Goal: Task Accomplishment & Management: Complete application form

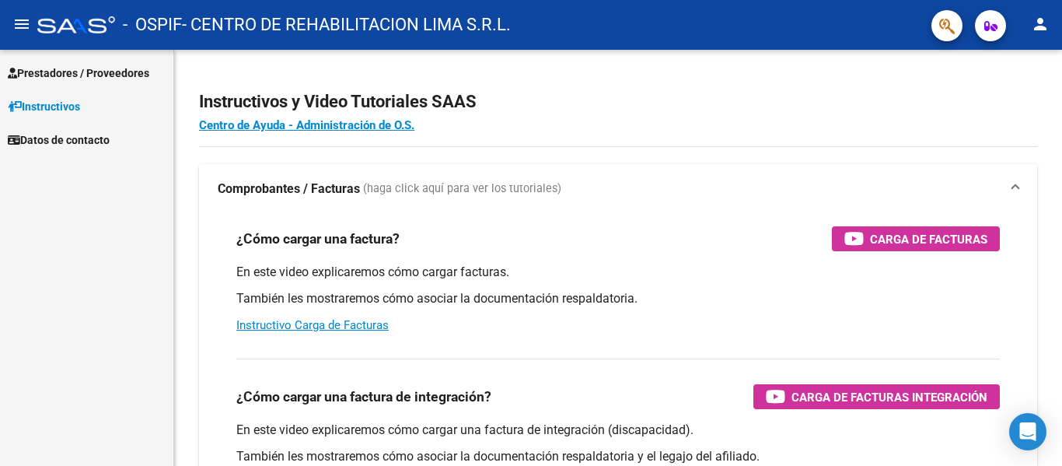
click at [53, 61] on link "Prestadores / Proveedores" at bounding box center [86, 72] width 173 height 33
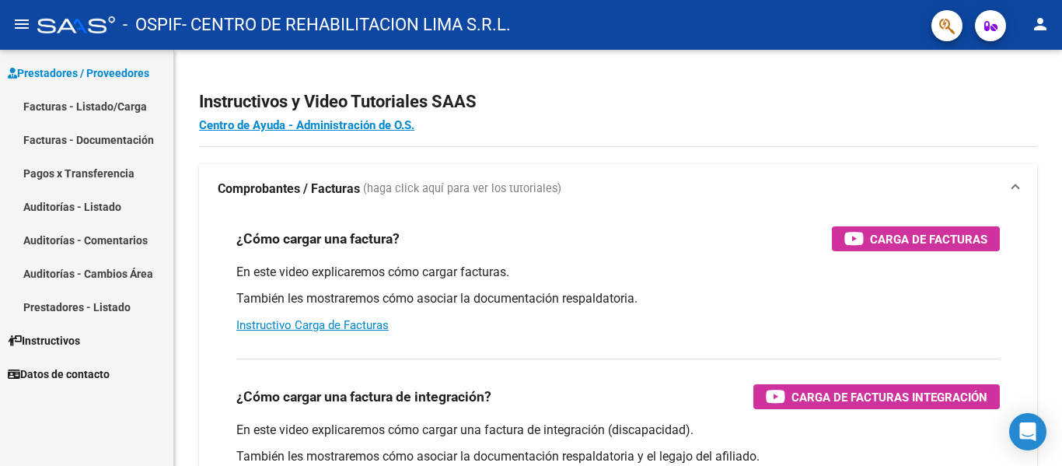
click at [49, 109] on link "Facturas - Listado/Carga" at bounding box center [86, 105] width 173 height 33
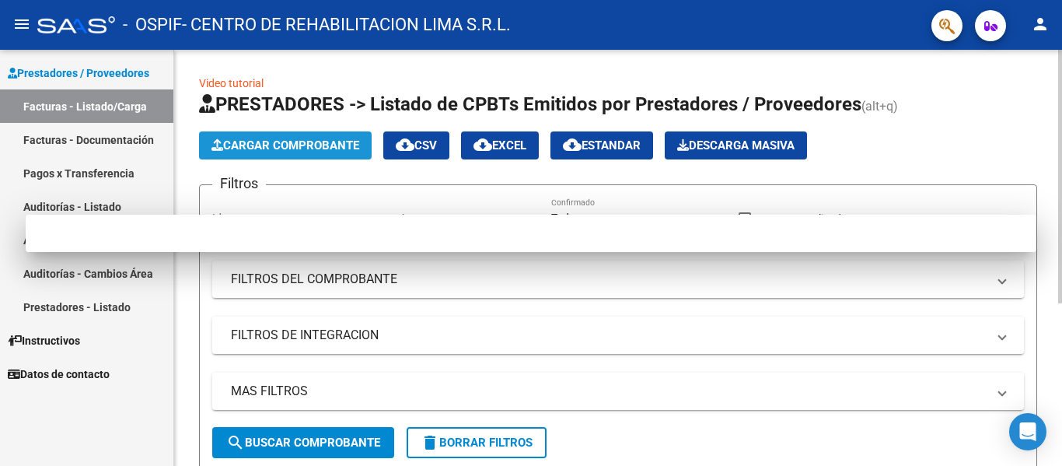
drag, startPoint x: 49, startPoint y: 109, endPoint x: 341, endPoint y: 50, distance: 297.6
click at [258, 147] on div at bounding box center [531, 233] width 1062 height 466
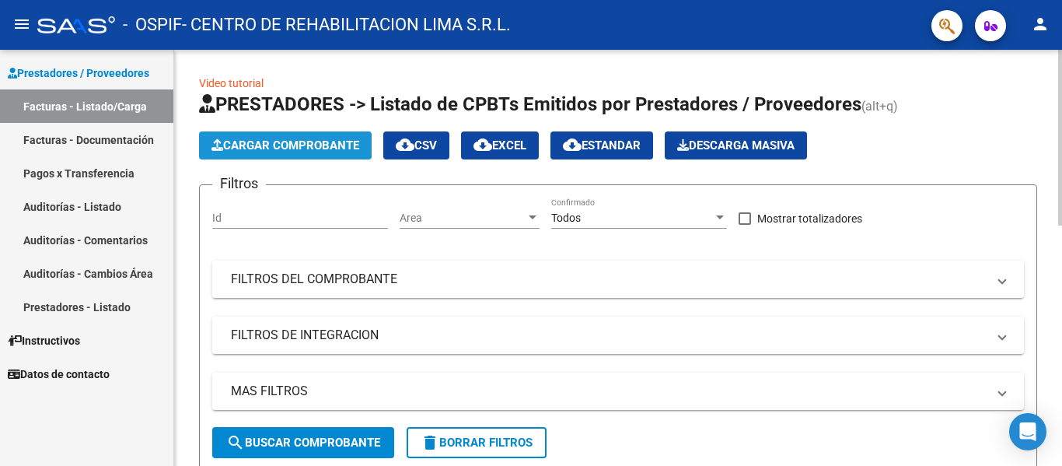
click at [285, 141] on span "Cargar Comprobante" at bounding box center [286, 145] width 148 height 14
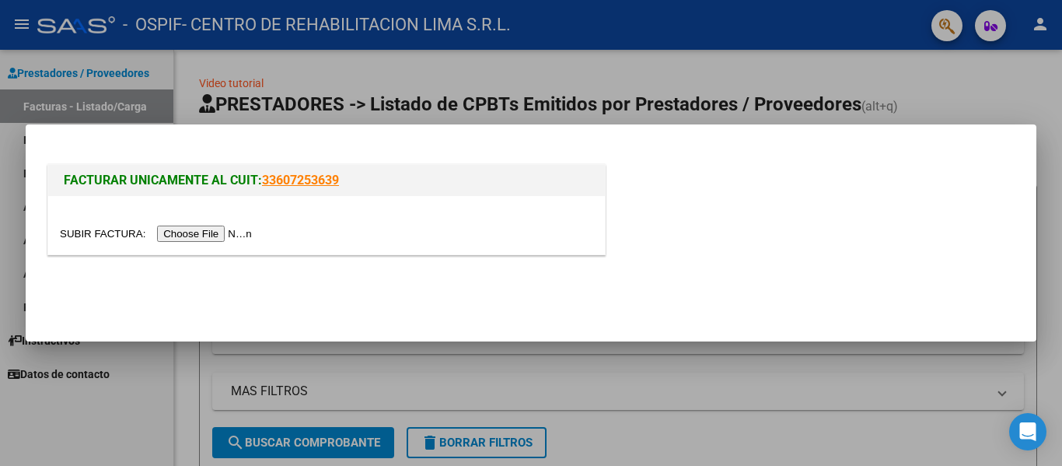
click at [211, 234] on input "file" at bounding box center [158, 234] width 197 height 16
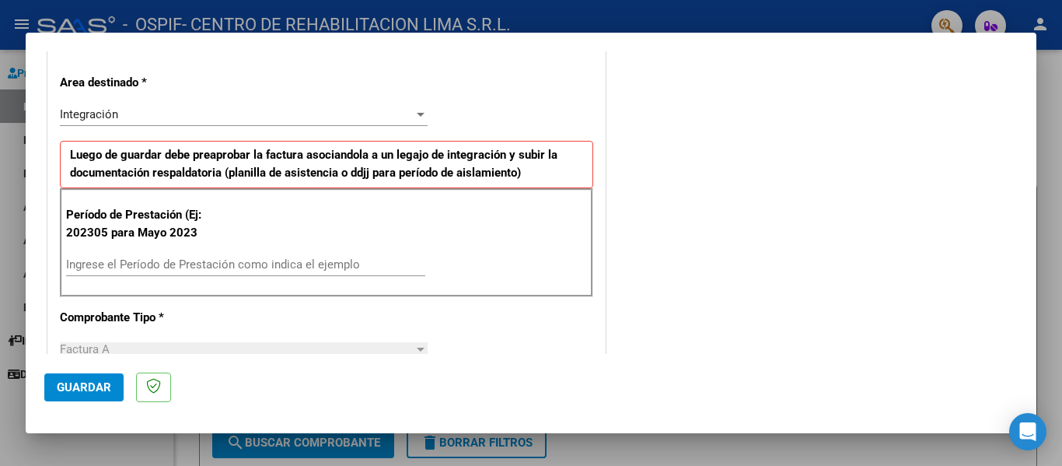
scroll to position [383, 0]
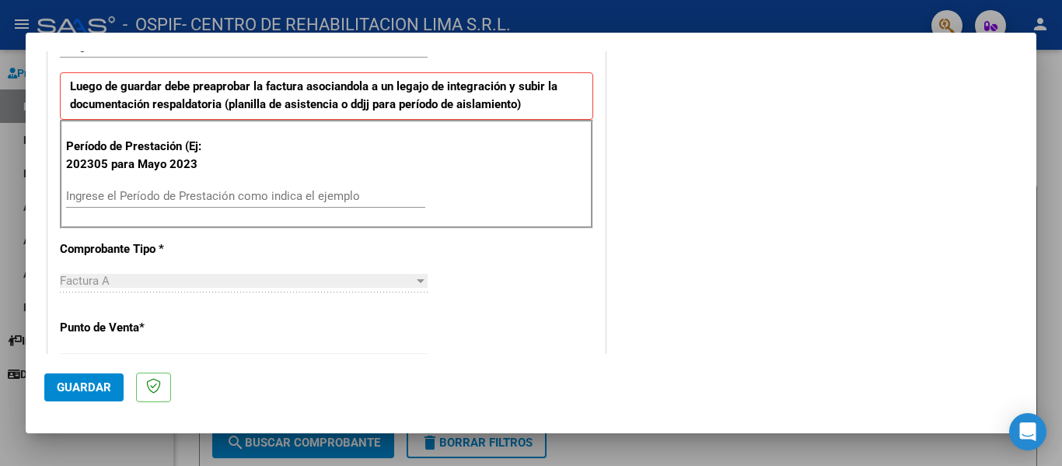
click at [347, 187] on div "Período de Prestación (Ej: 202305 para Mayo 2023 Ingrese el Período de Prestaci…" at bounding box center [327, 174] width 534 height 109
click at [337, 198] on input "Ingrese el Período de Prestación como indica el ejemplo" at bounding box center [245, 196] width 359 height 14
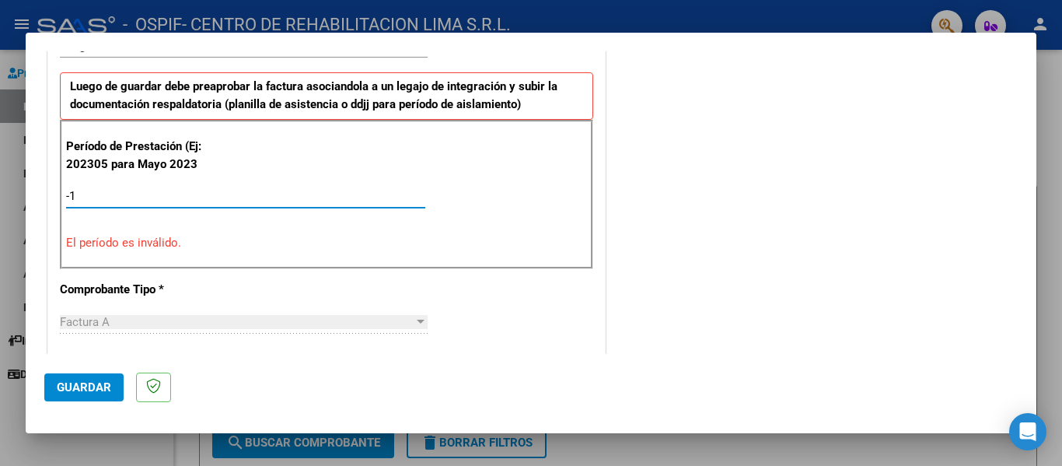
type input "-2"
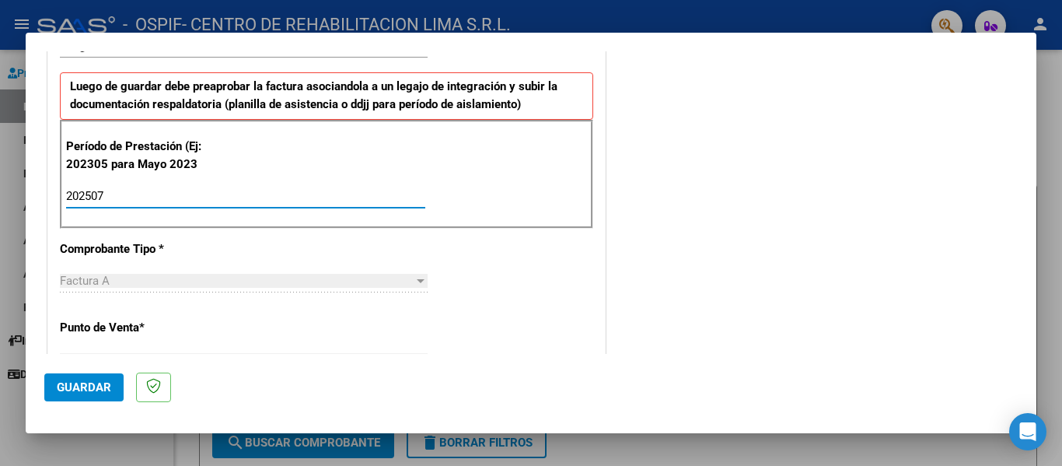
type input "202507"
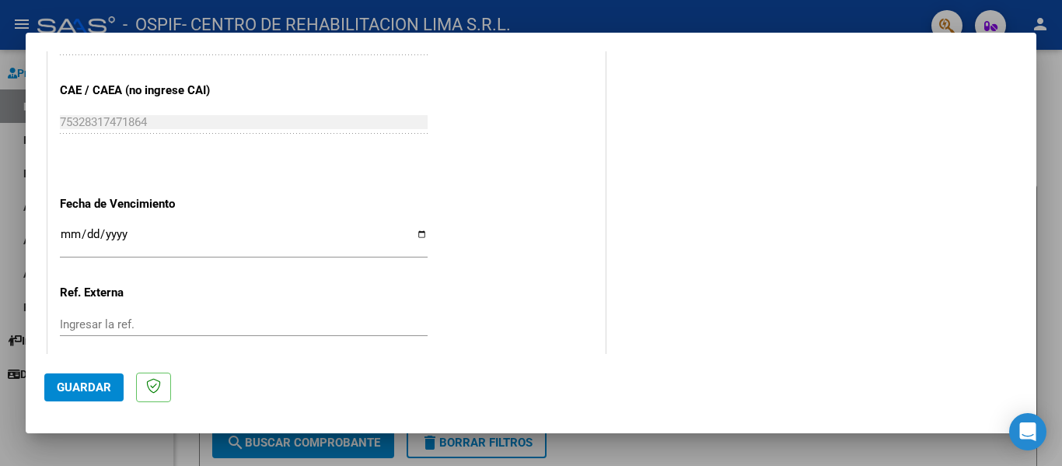
scroll to position [1037, 0]
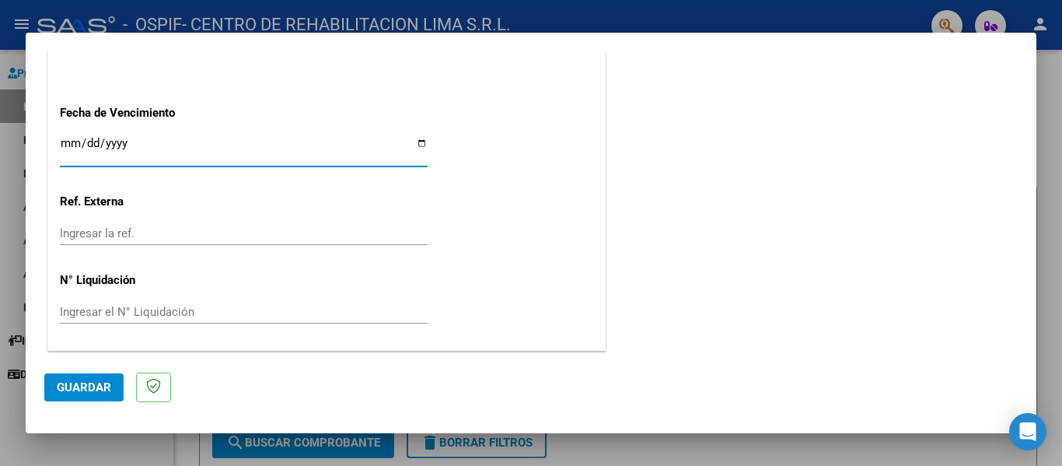
click at [91, 142] on input "Ingresar la fecha" at bounding box center [244, 149] width 368 height 25
click at [69, 150] on input "Ingresar la fecha" at bounding box center [244, 149] width 368 height 25
click at [68, 147] on input "Ingresar la fecha" at bounding box center [244, 149] width 368 height 25
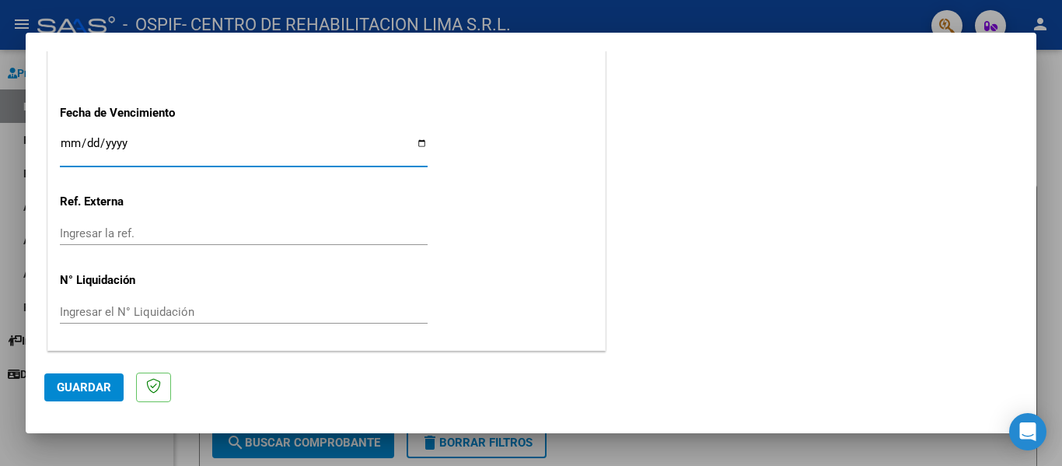
click at [68, 147] on input "Ingresar la fecha" at bounding box center [244, 149] width 368 height 25
type input "[DATE]"
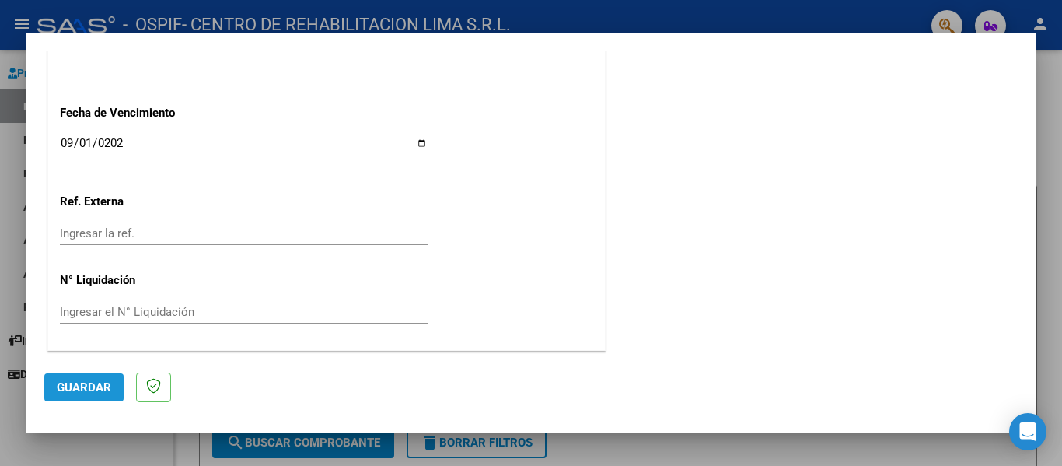
click at [82, 387] on span "Guardar" at bounding box center [84, 387] width 54 height 14
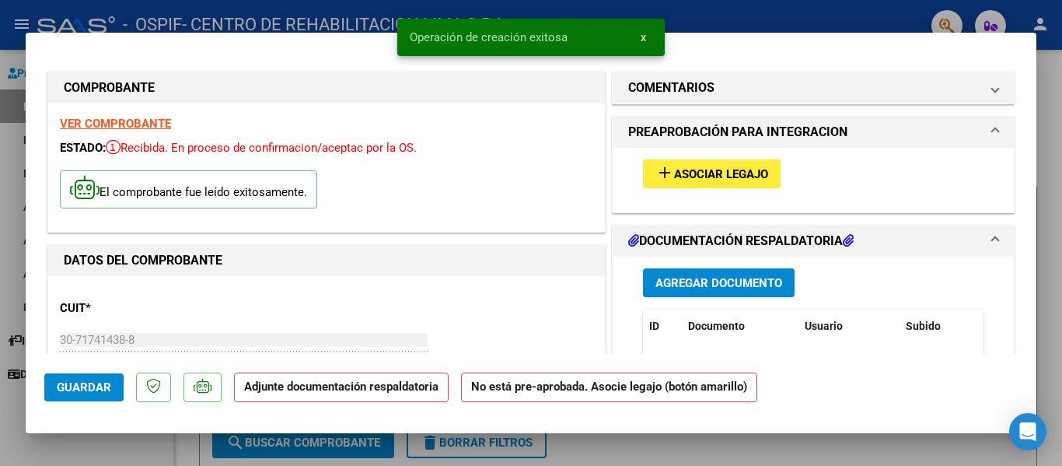
click at [705, 172] on span "Asociar Legajo" at bounding box center [721, 174] width 94 height 14
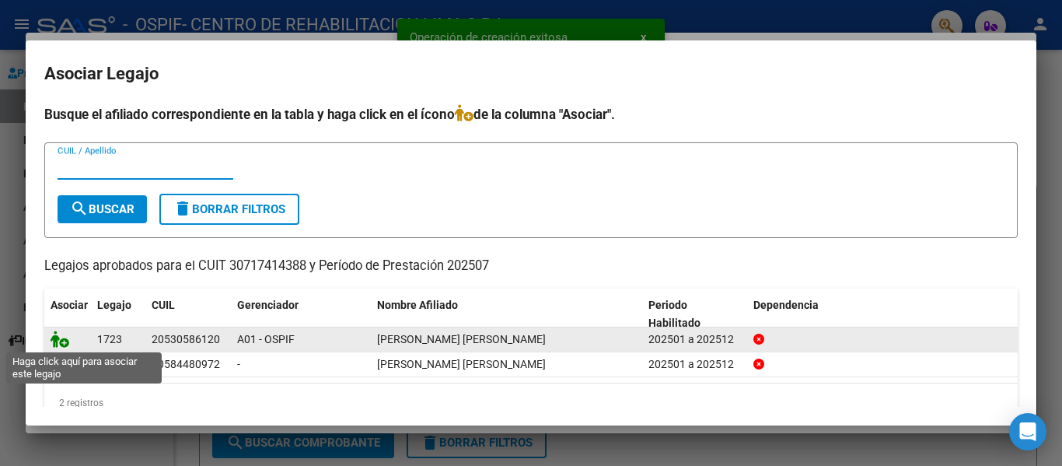
click at [61, 343] on icon at bounding box center [60, 339] width 19 height 17
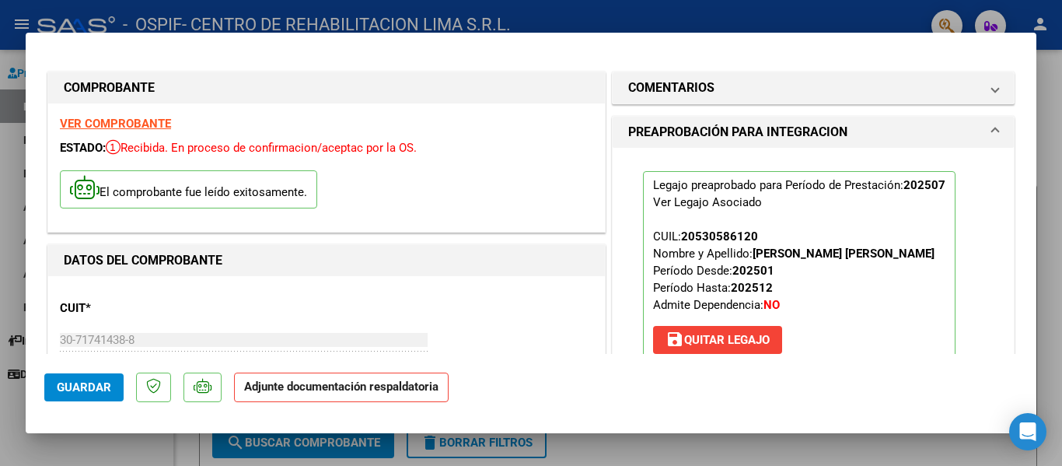
drag, startPoint x: 1023, startPoint y: 114, endPoint x: 1024, endPoint y: 145, distance: 30.4
click at [1024, 145] on mat-dialog-content "COMPROBANTE VER COMPROBANTE ESTADO: Recibida. En proceso de confirmacion/acepta…" at bounding box center [531, 202] width 1011 height 303
click at [330, 376] on p "Adjunte documentación respaldatoria" at bounding box center [341, 388] width 215 height 30
click at [330, 384] on strong "Adjunte documentación respaldatoria" at bounding box center [341, 387] width 194 height 14
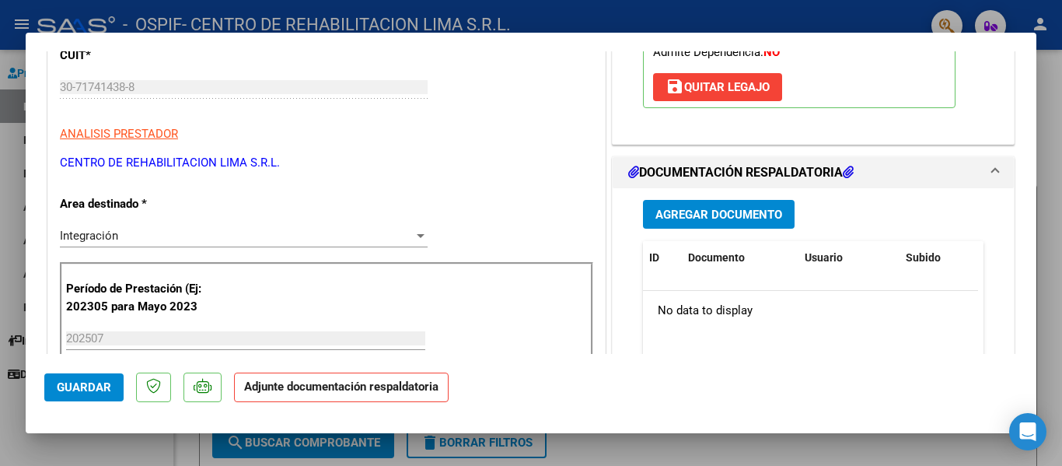
scroll to position [268, 0]
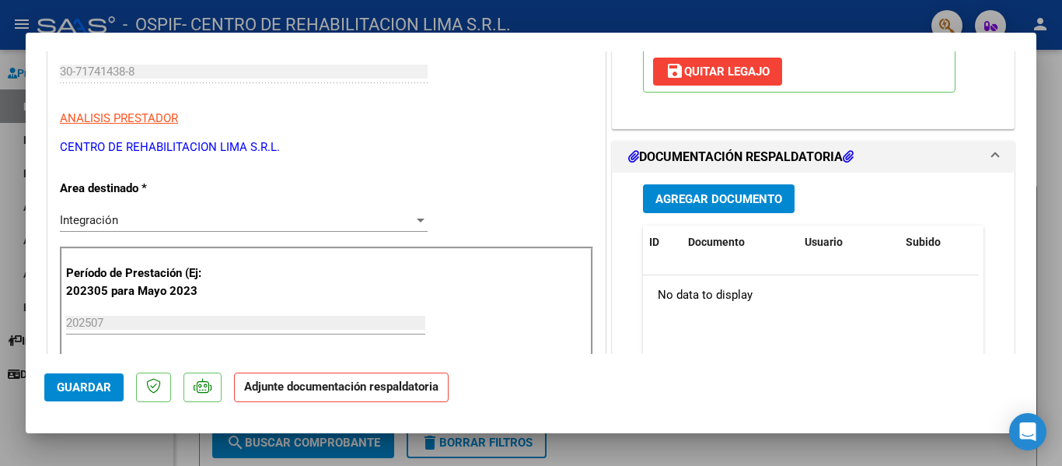
click at [724, 201] on span "Agregar Documento" at bounding box center [719, 199] width 127 height 14
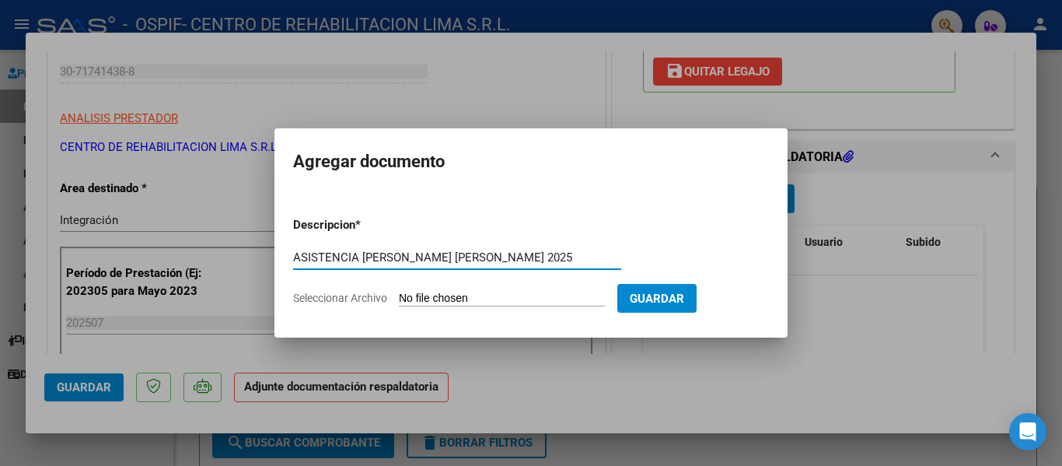
click at [446, 257] on input "ASISTENCIA [PERSON_NAME] [PERSON_NAME] 2025" at bounding box center [457, 257] width 328 height 14
click at [435, 261] on input "ASISTENCIA [PERSON_NAME] [PERSON_NAME] 2025" at bounding box center [457, 257] width 328 height 14
type input "ASISTENCIA [PERSON_NAME] 2025"
click at [471, 293] on input "Seleccionar Archivo" at bounding box center [502, 299] width 206 height 15
type input "C:\fakepath\ASISTENCIA [PERSON_NAME].pdf"
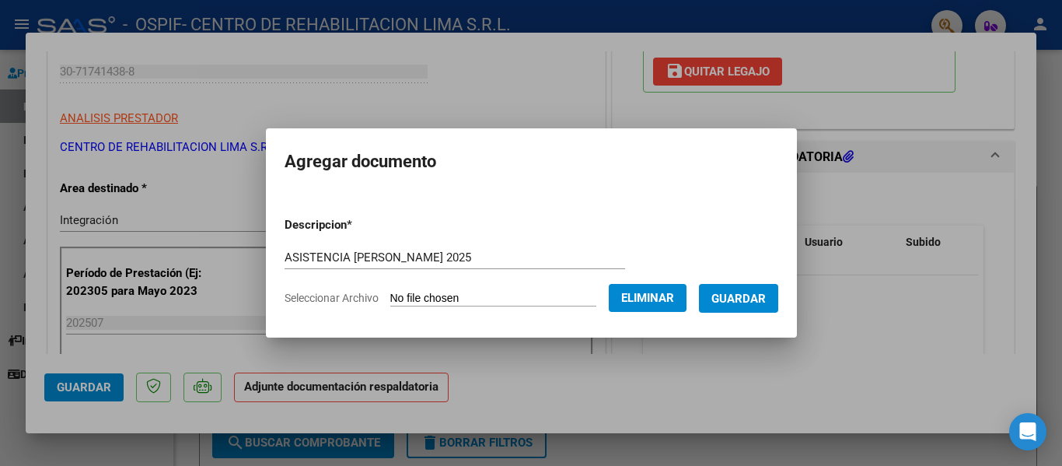
click at [737, 311] on button "Guardar" at bounding box center [738, 298] width 79 height 29
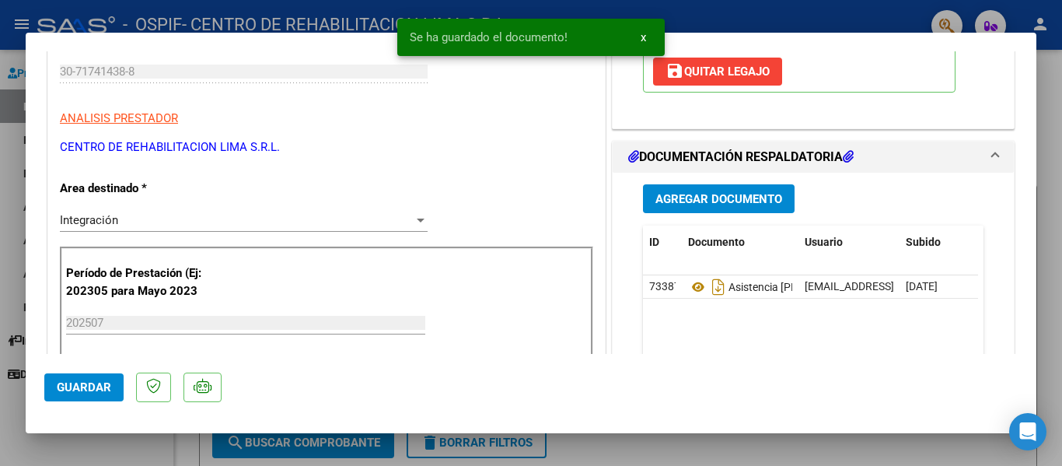
click at [1039, 124] on div at bounding box center [531, 233] width 1062 height 466
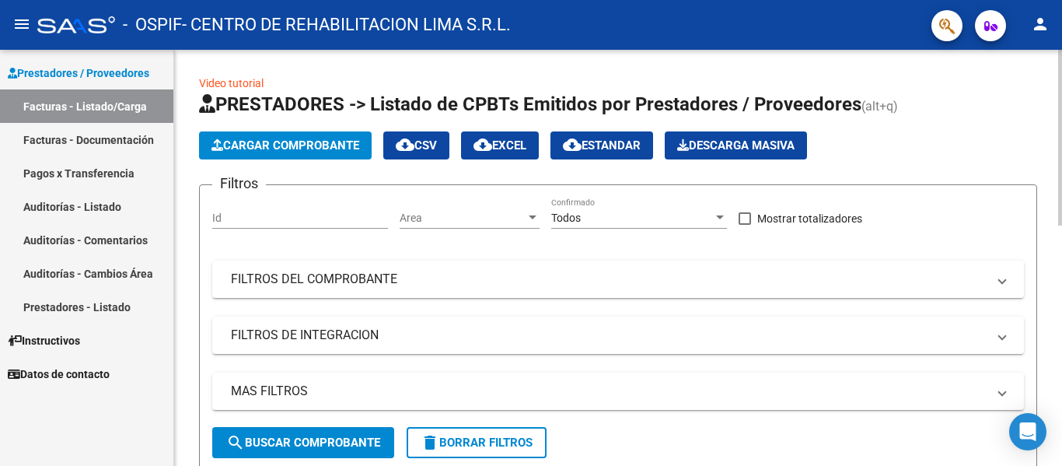
click at [219, 138] on button "Cargar Comprobante" at bounding box center [285, 145] width 173 height 28
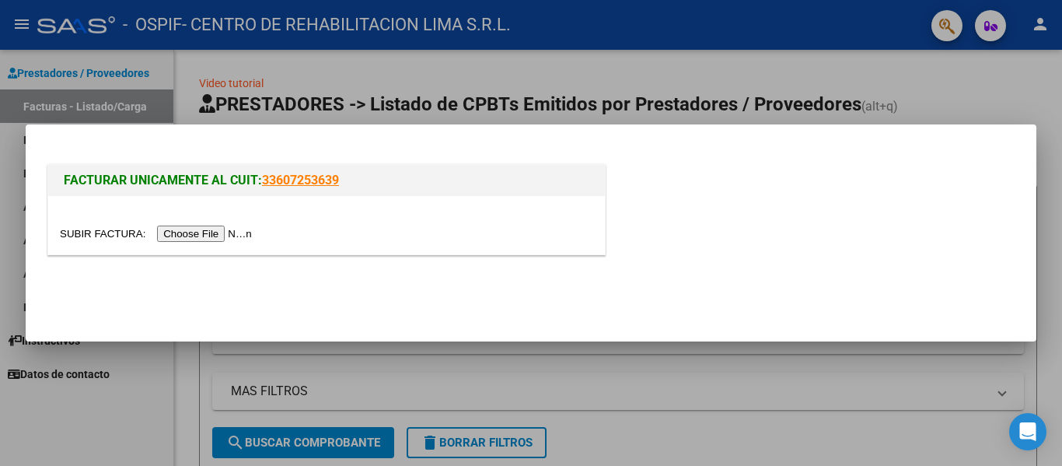
click at [233, 229] on input "file" at bounding box center [158, 234] width 197 height 16
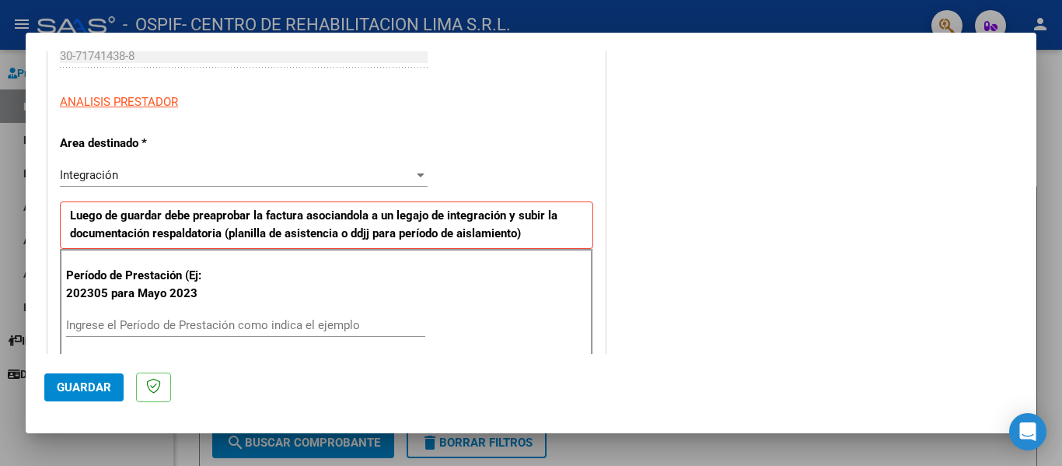
scroll to position [341, 0]
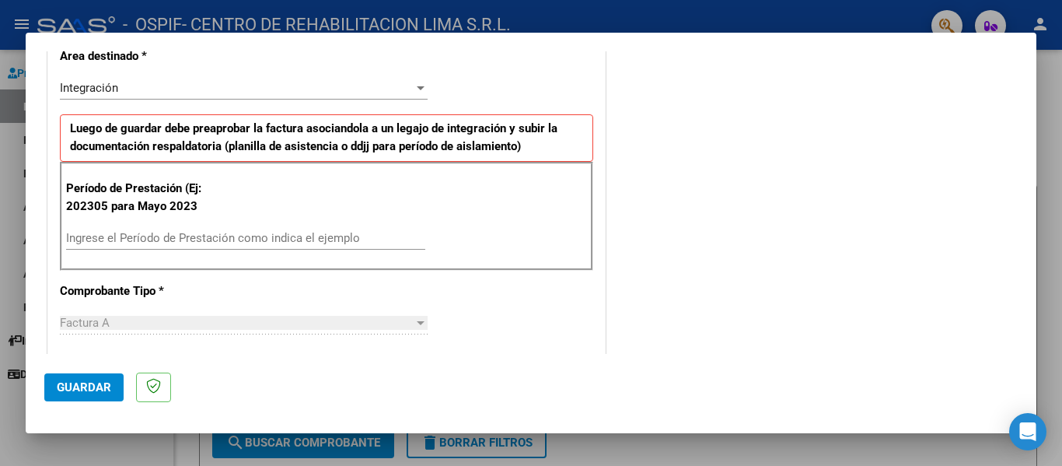
click at [257, 240] on input "Ingrese el Período de Prestación como indica el ejemplo" at bounding box center [245, 238] width 359 height 14
type input "202507"
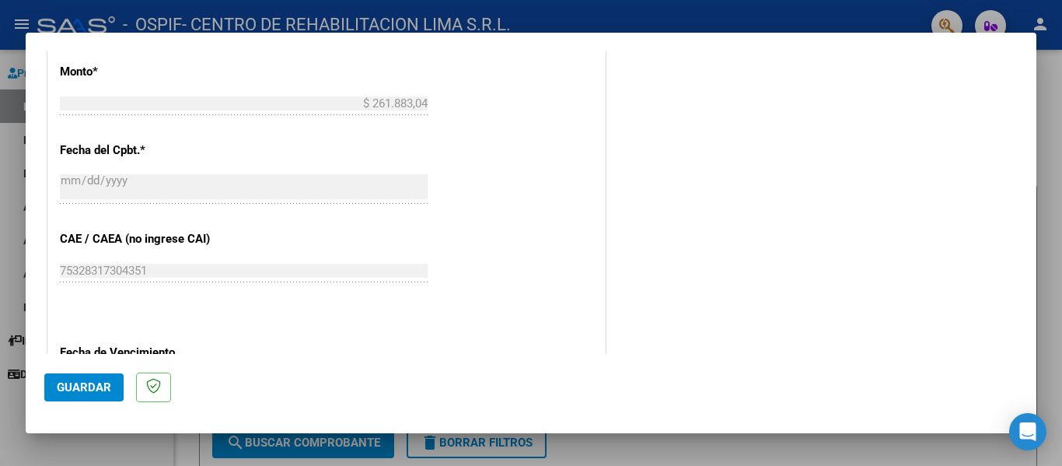
scroll to position [1037, 0]
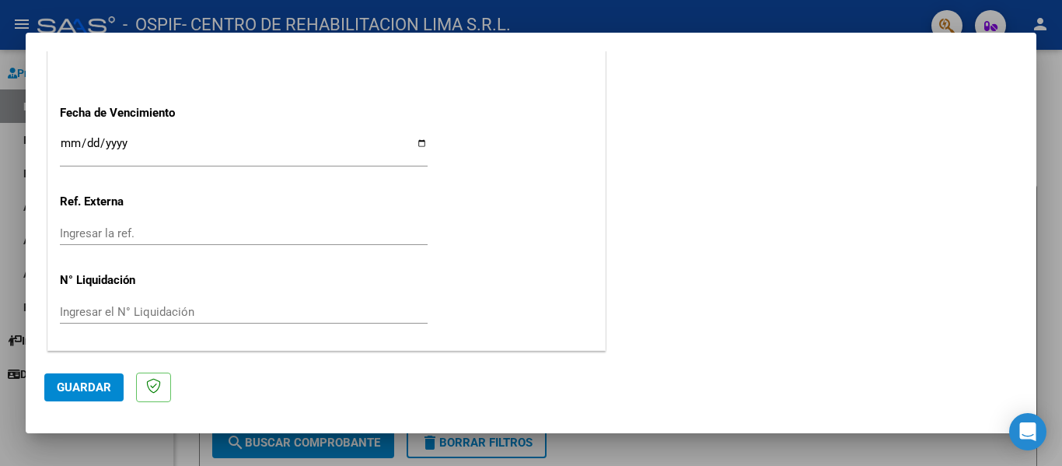
click at [69, 133] on div "Ingresar la fecha" at bounding box center [244, 149] width 368 height 33
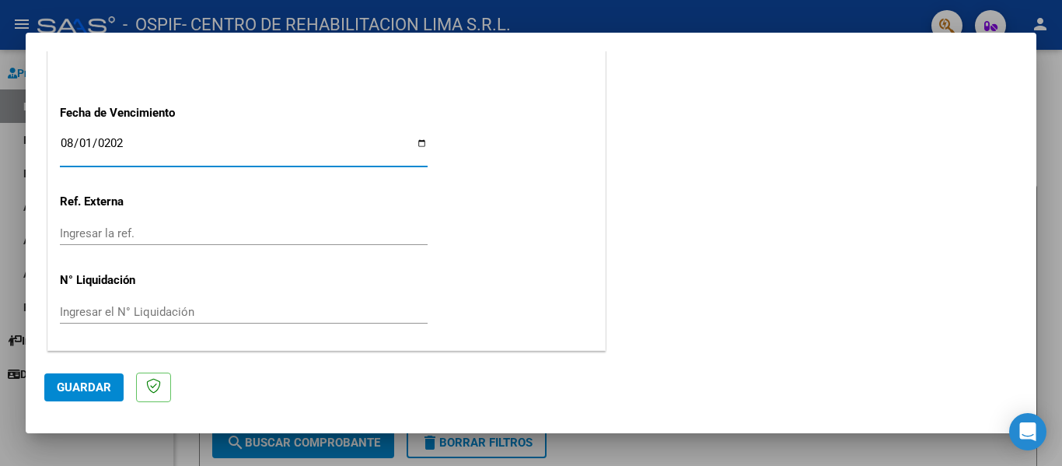
type input "[DATE]"
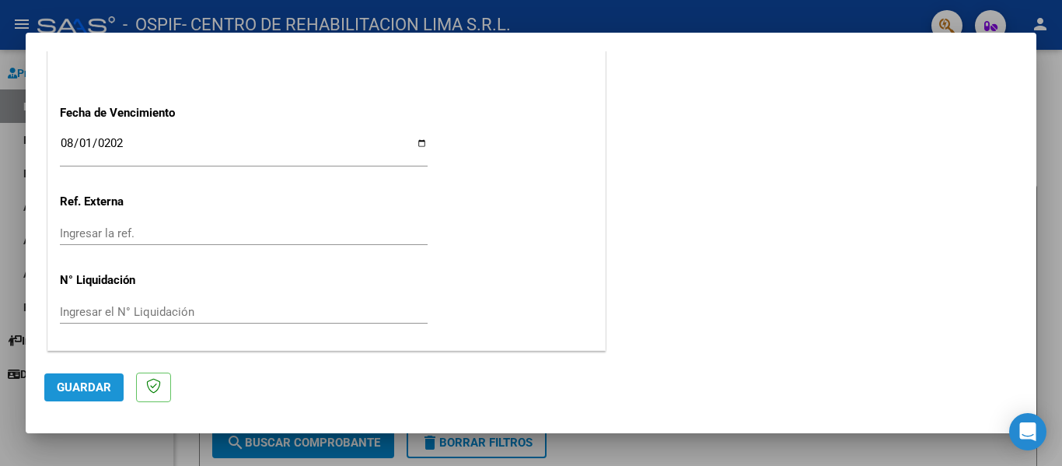
click at [100, 391] on span "Guardar" at bounding box center [84, 387] width 54 height 14
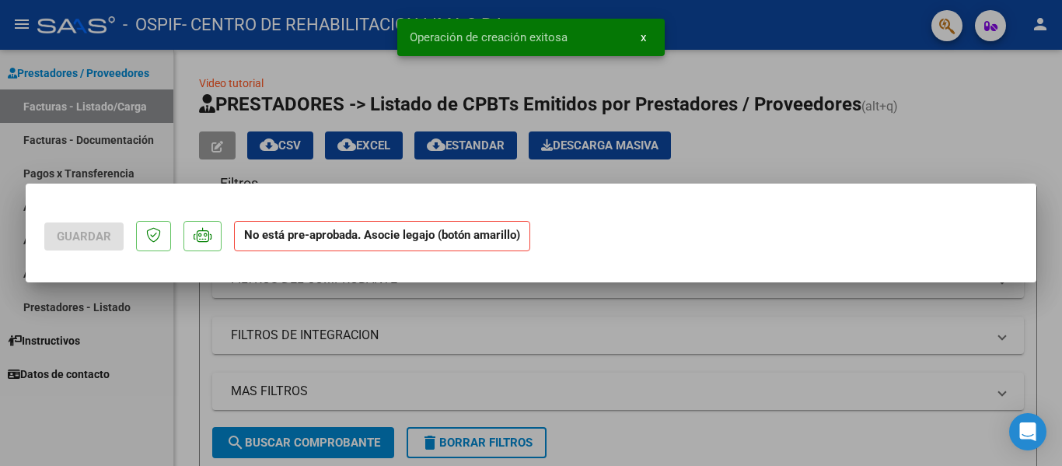
scroll to position [0, 0]
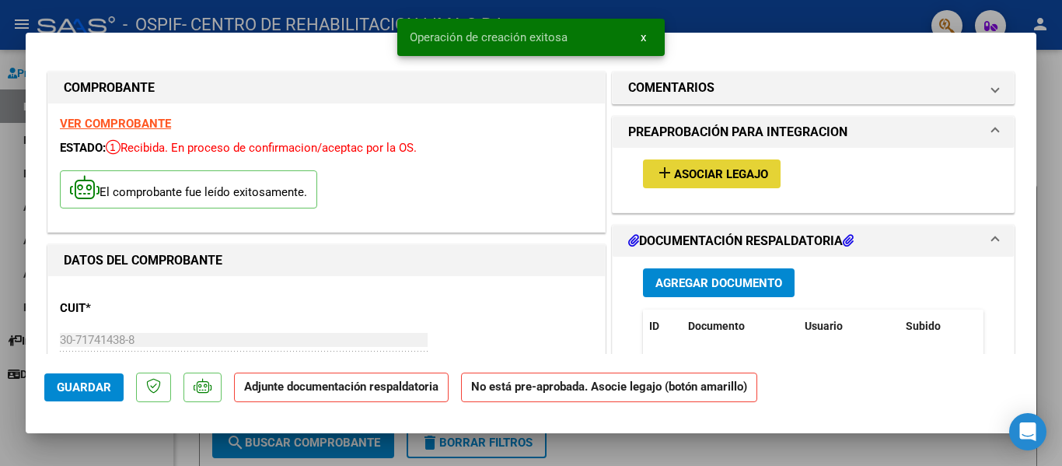
click at [674, 177] on span "Asociar Legajo" at bounding box center [721, 174] width 94 height 14
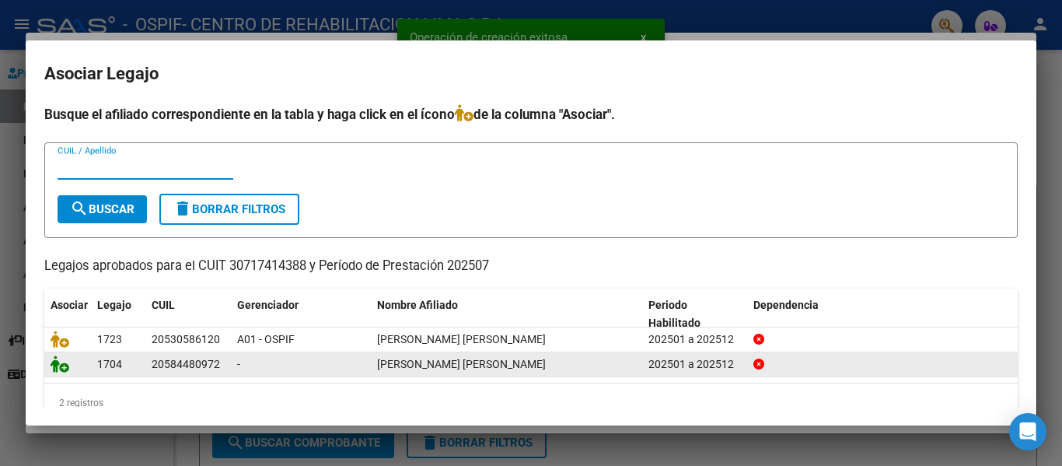
click at [63, 369] on icon at bounding box center [60, 363] width 19 height 17
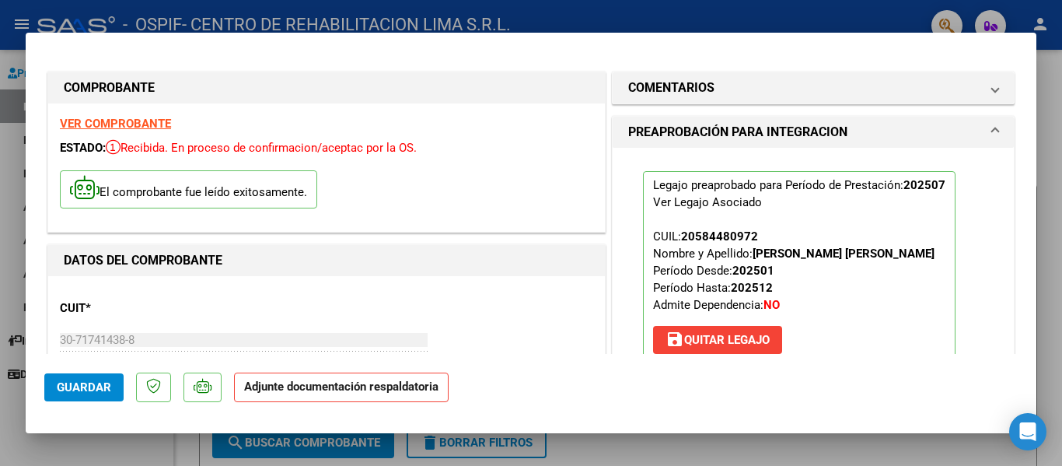
scroll to position [320, 0]
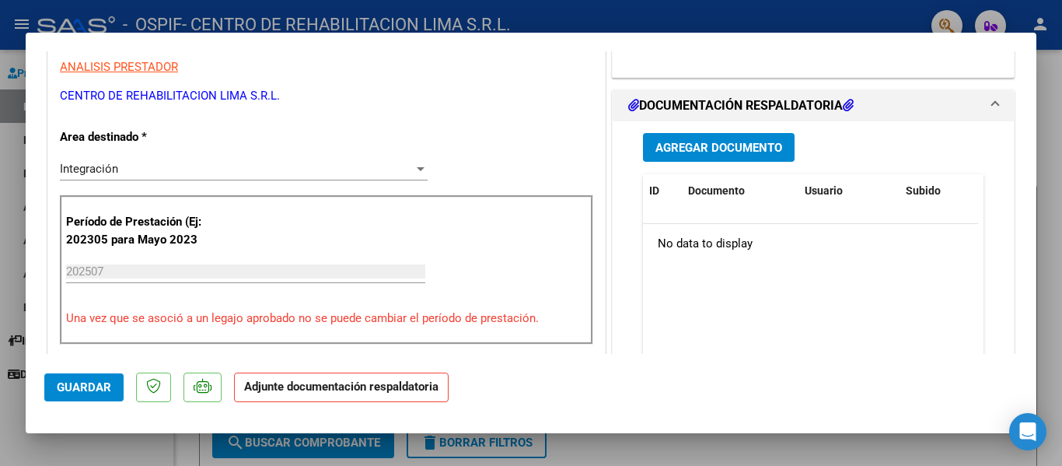
click at [749, 145] on span "Agregar Documento" at bounding box center [719, 148] width 127 height 14
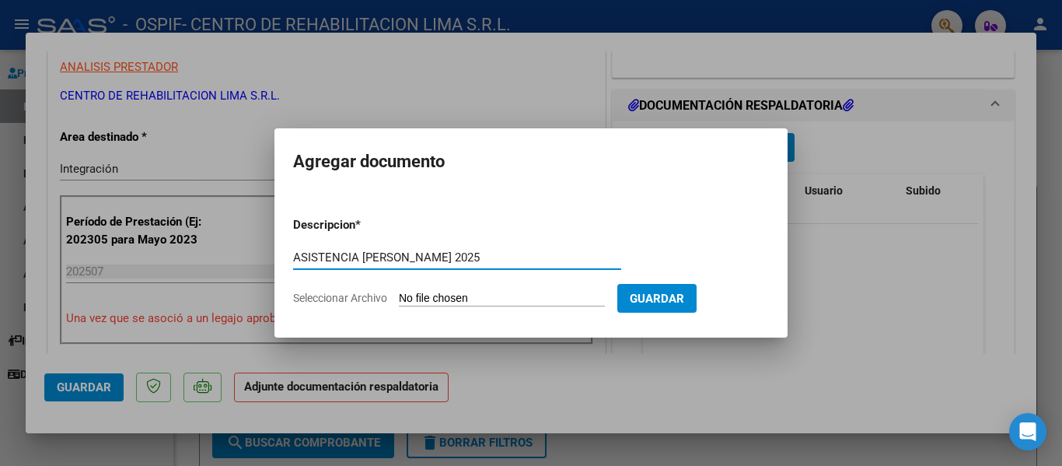
type input "ASISTENCIA [PERSON_NAME] 2025"
click at [415, 296] on input "Seleccionar Archivo" at bounding box center [502, 299] width 206 height 15
type input "C:\fakepath\ASISTENCIA [PERSON_NAME].pdf"
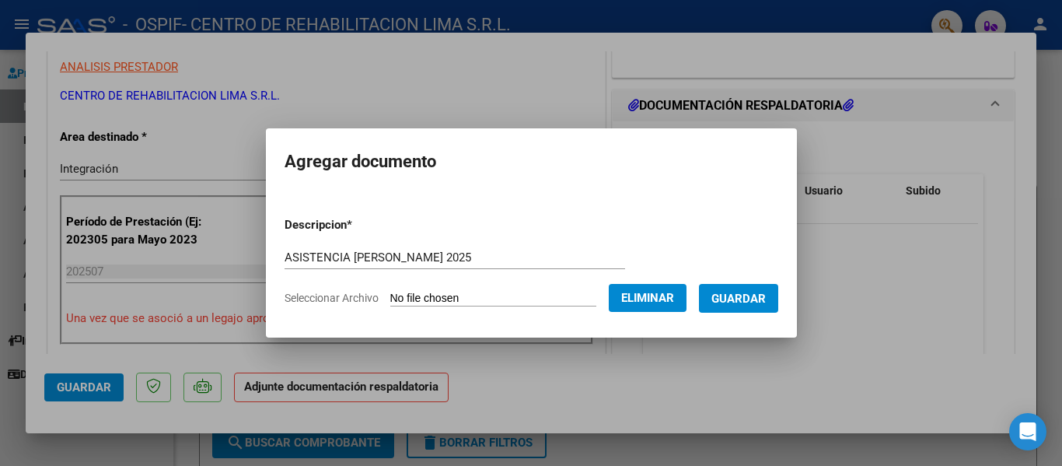
click at [723, 294] on button "Guardar" at bounding box center [738, 298] width 79 height 29
